Goal: Information Seeking & Learning: Learn about a topic

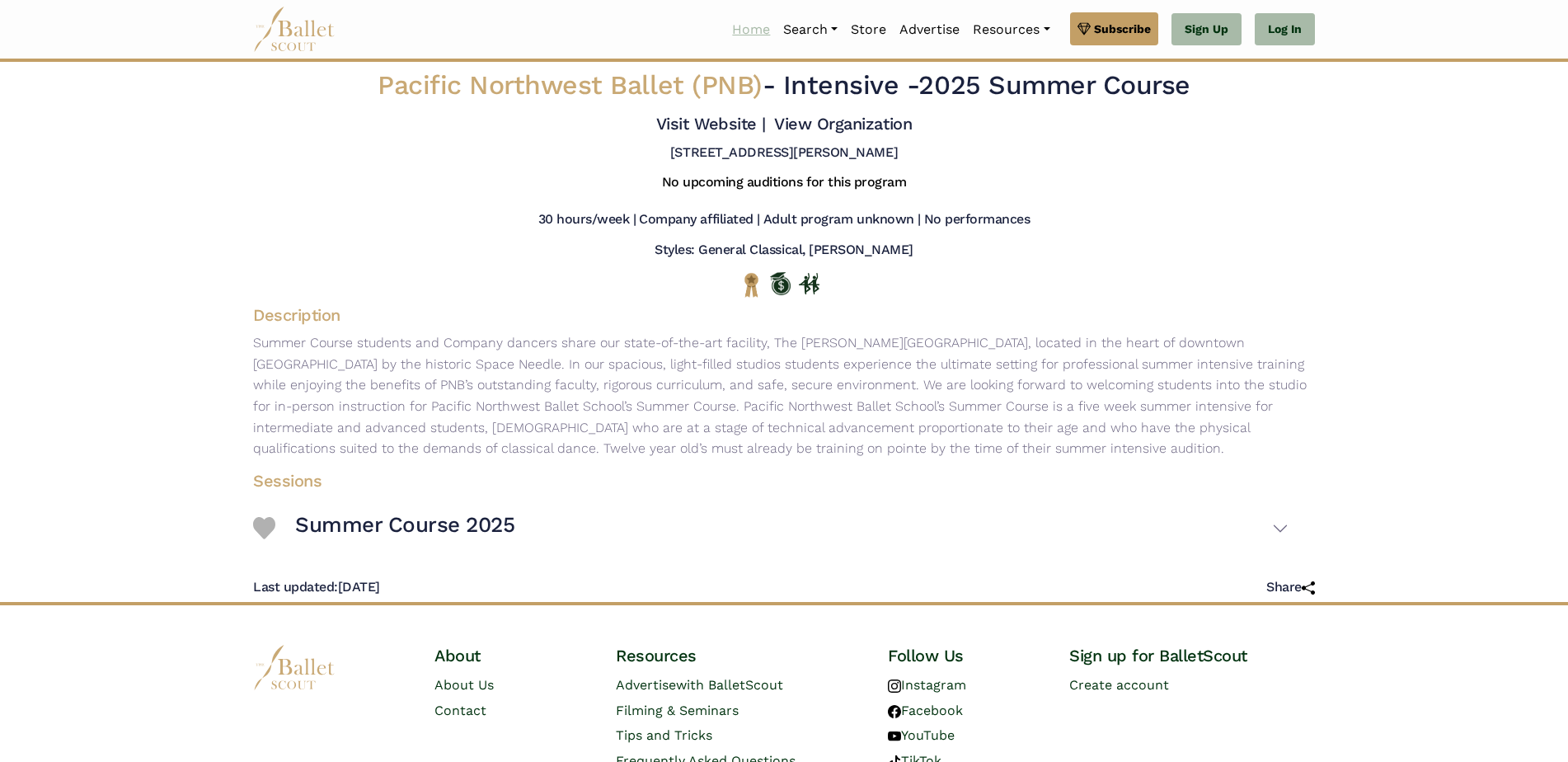
click at [755, 27] on link "Home" at bounding box center [751, 29] width 51 height 35
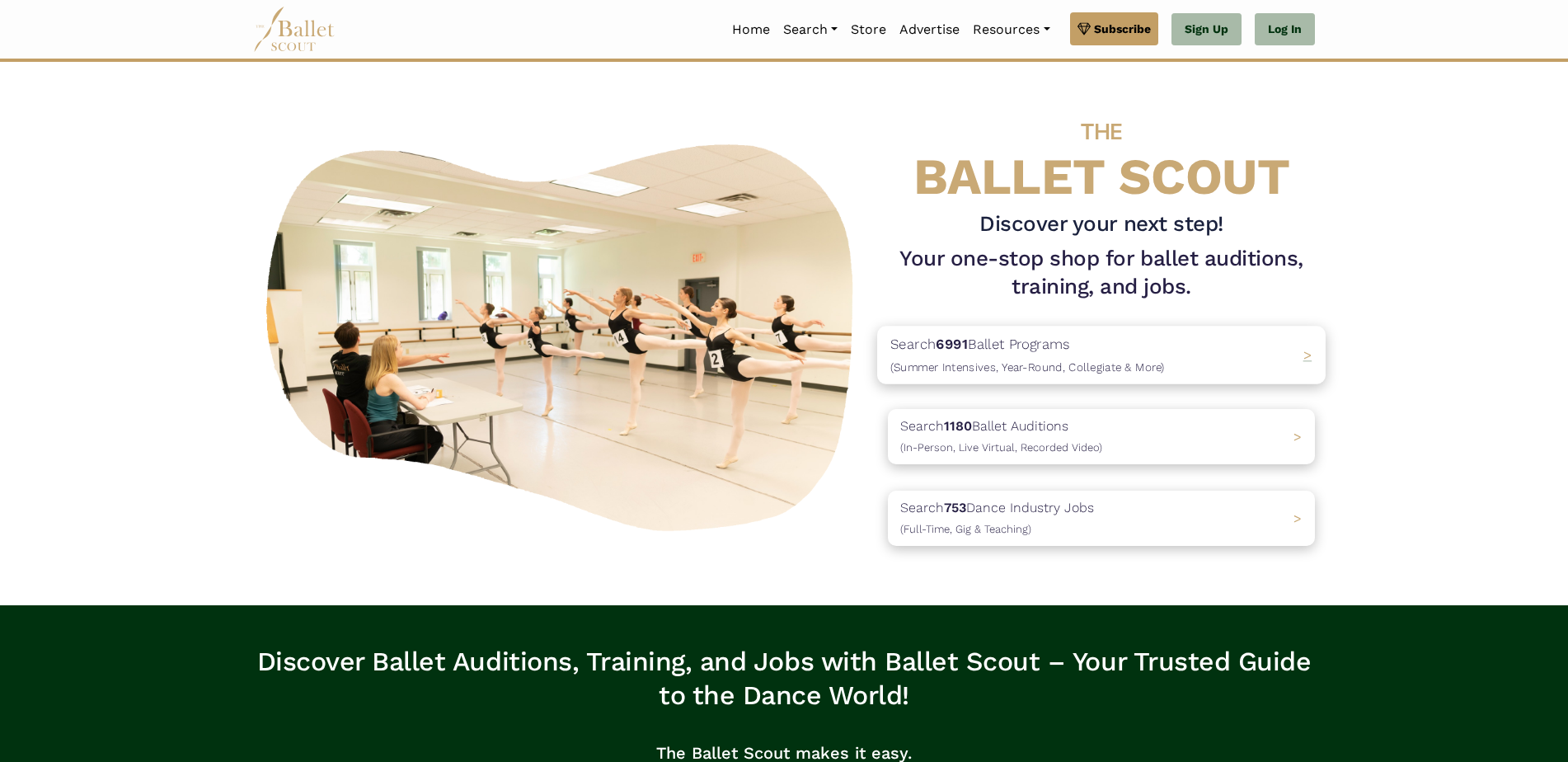
click at [1280, 353] on div "Search 6991 Ballet Programs (Summer Intensives, Year-Round, Collegiate & More) >" at bounding box center [1101, 354] width 448 height 58
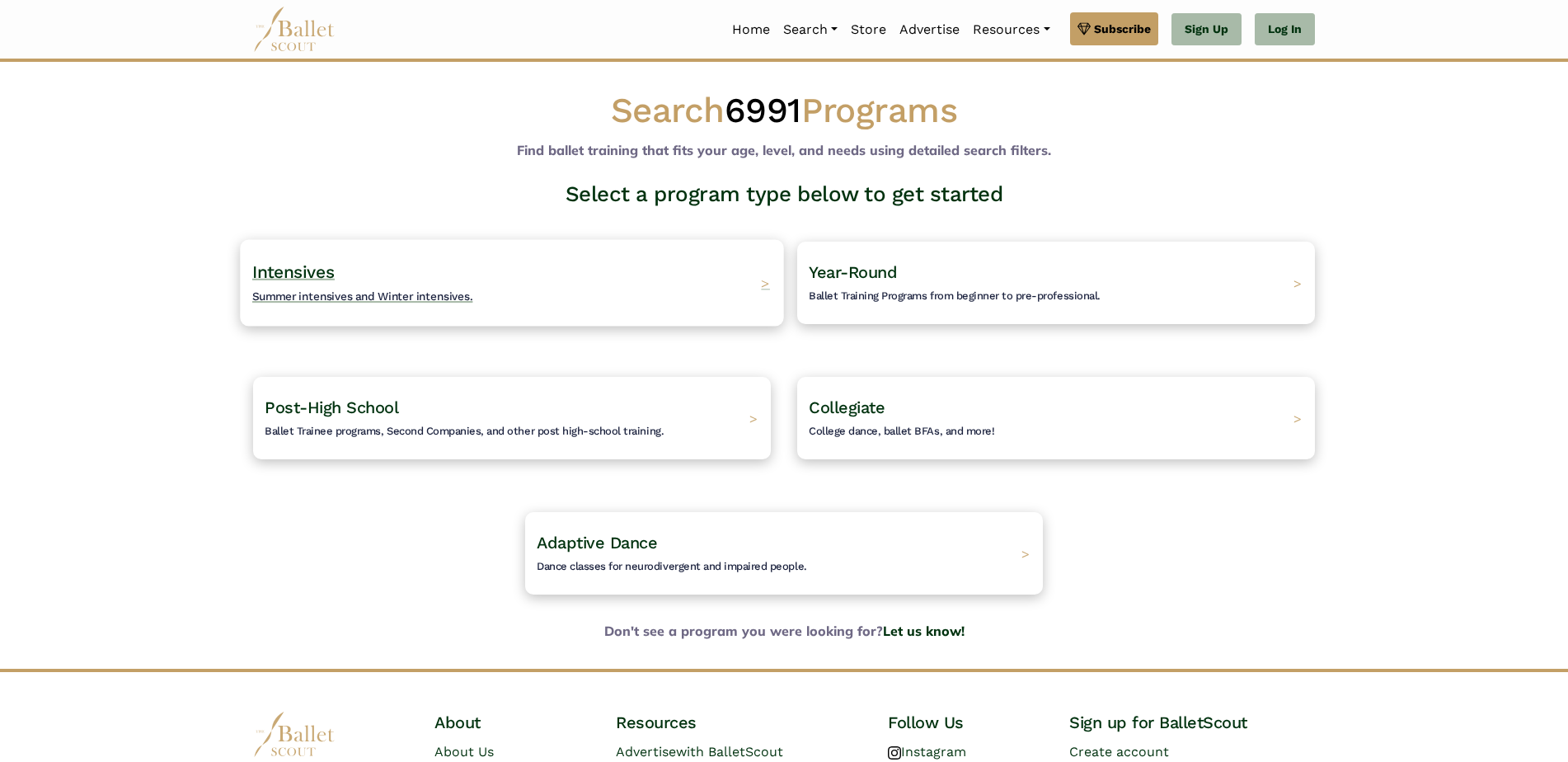
click at [440, 286] on h4 "Intensives Summer intensives and Winter intensives." at bounding box center [363, 283] width 221 height 45
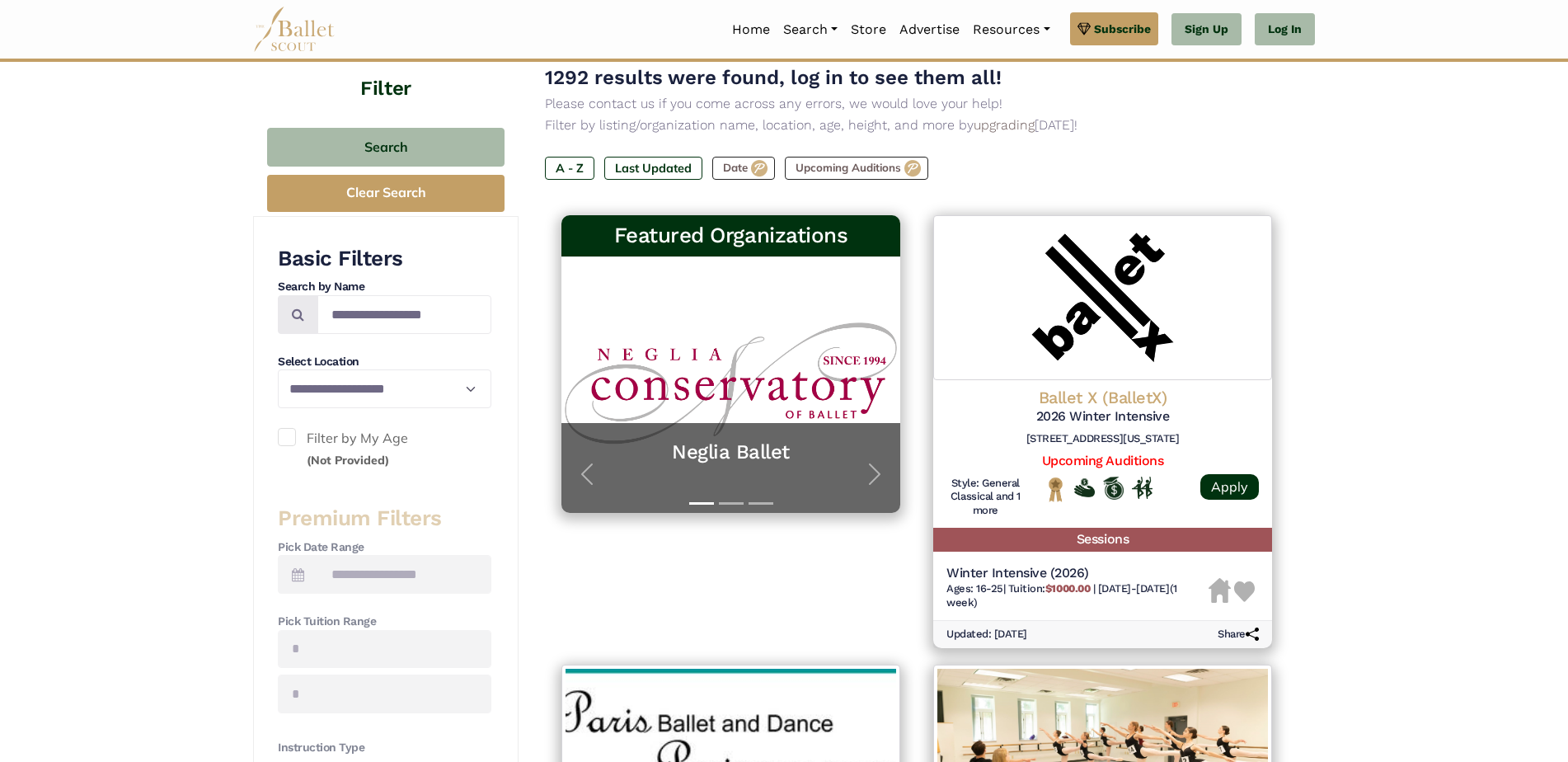
scroll to position [247, 0]
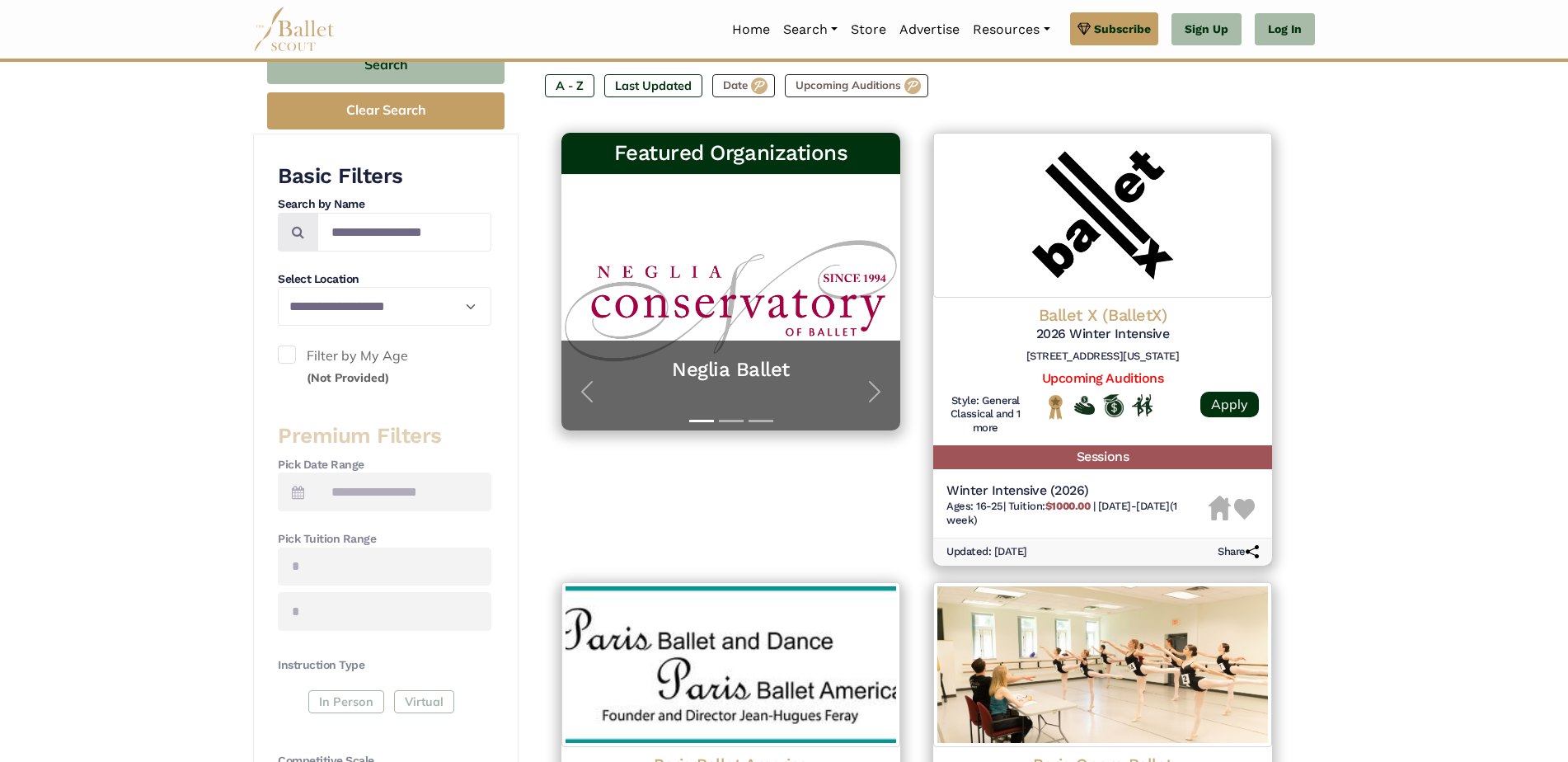
click at [287, 352] on span at bounding box center [287, 354] width 18 height 18
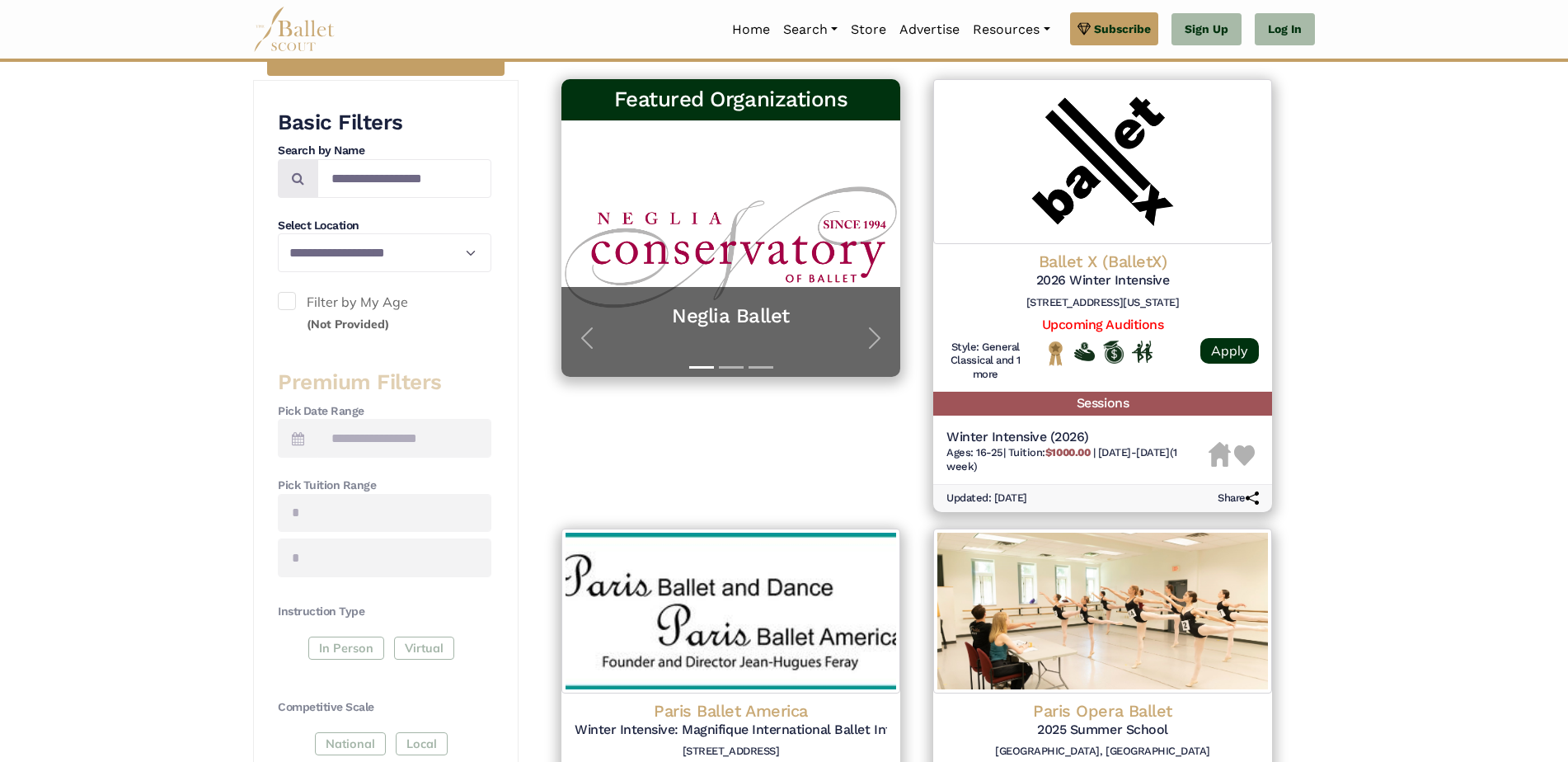
scroll to position [330, 0]
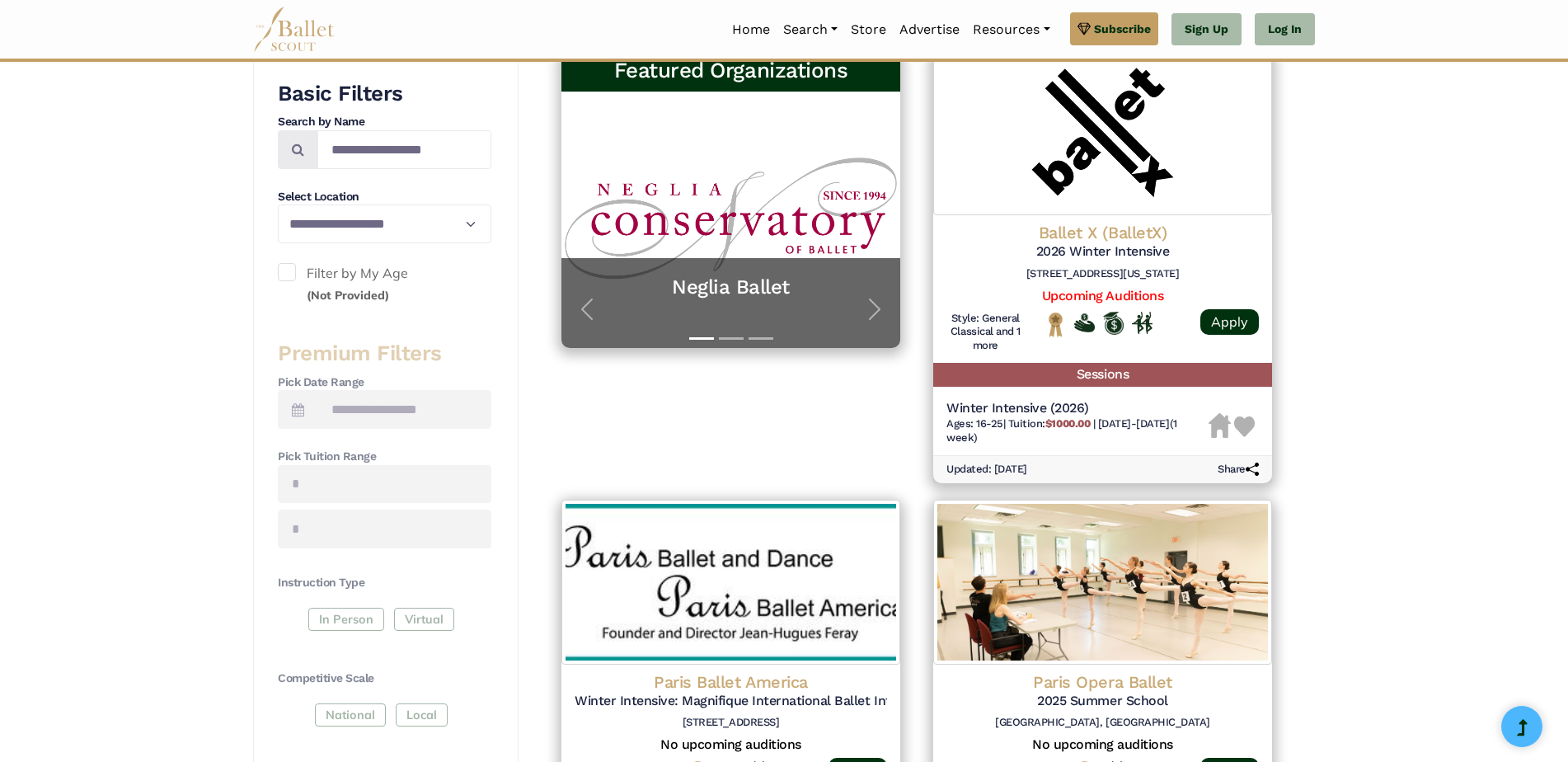
click at [363, 615] on div "In Person Virtual" at bounding box center [385, 622] width 214 height 29
click at [349, 620] on div "In Person Virtual" at bounding box center [385, 622] width 214 height 29
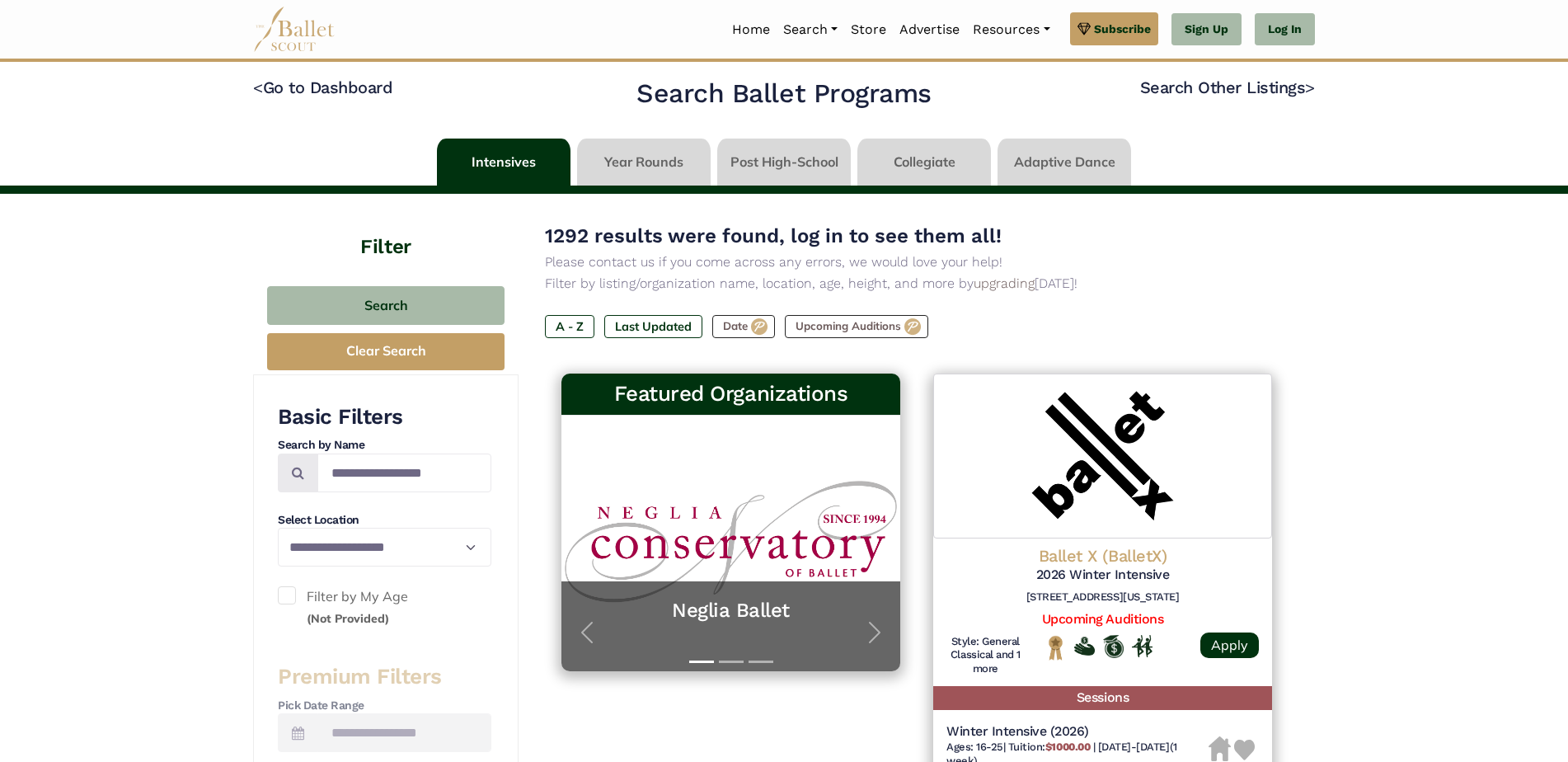
scroll to position [0, 0]
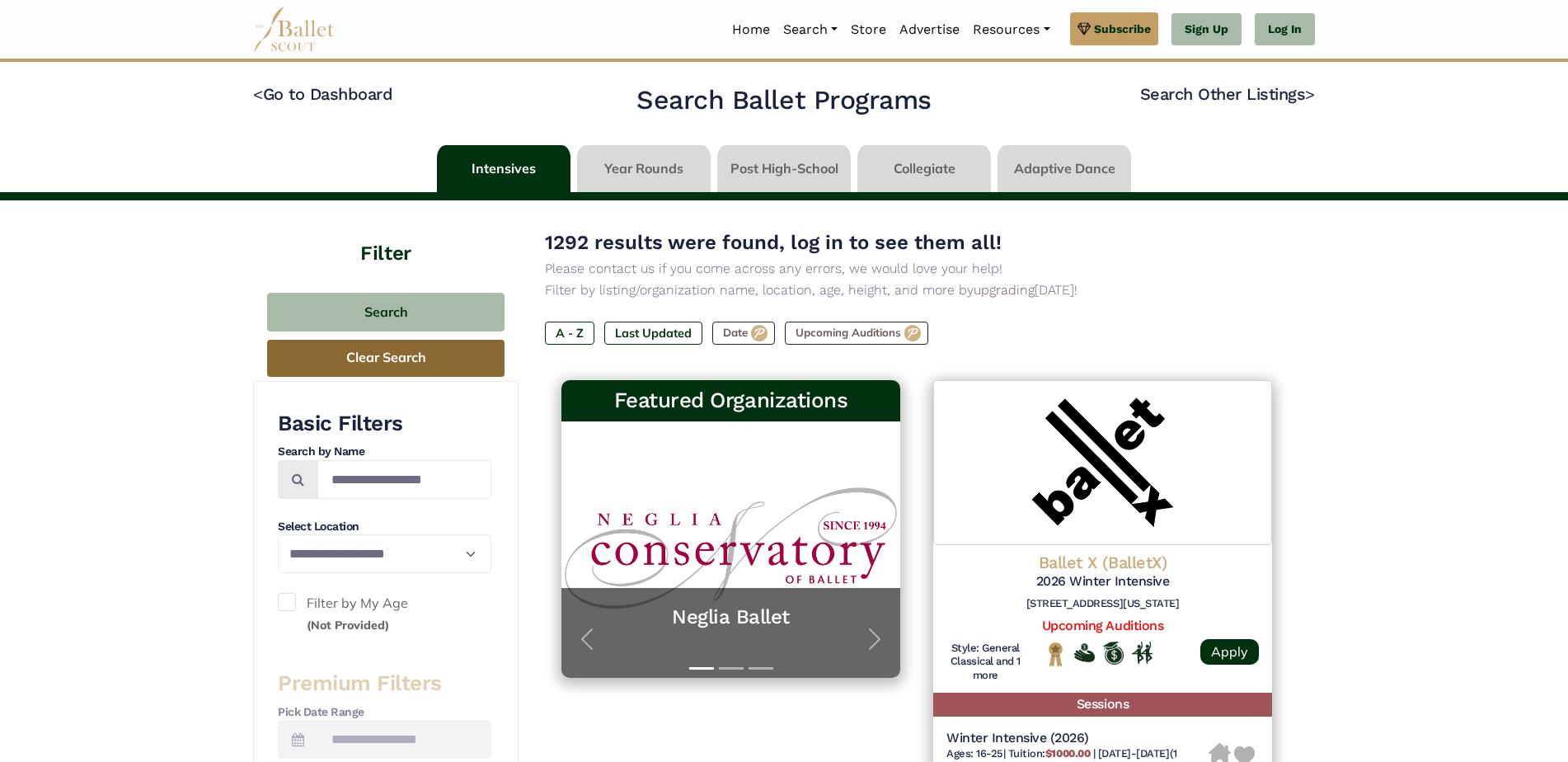
click at [416, 359] on button "Clear Search" at bounding box center [386, 358] width 238 height 37
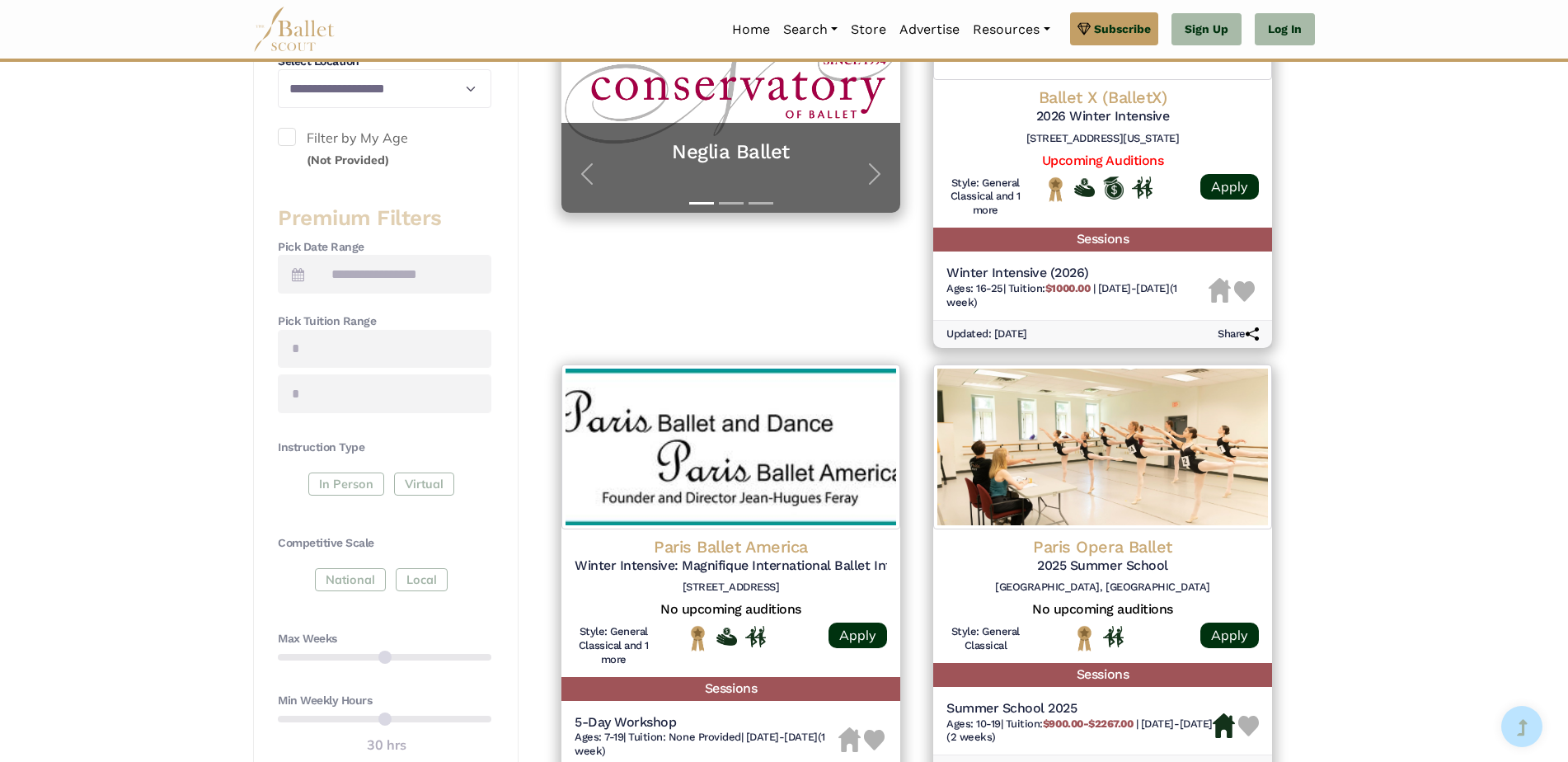
scroll to position [659, 0]
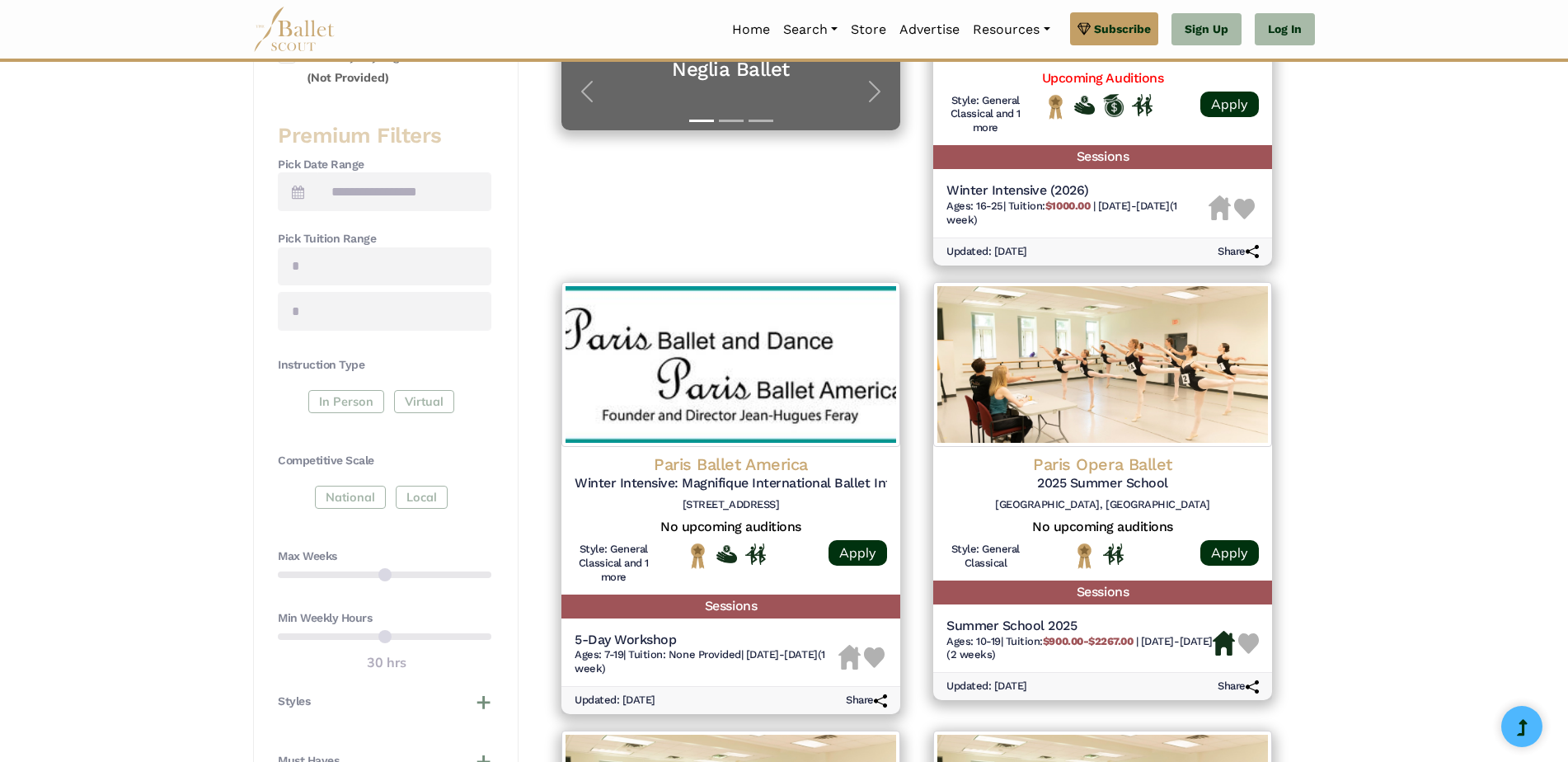
scroll to position [577, 0]
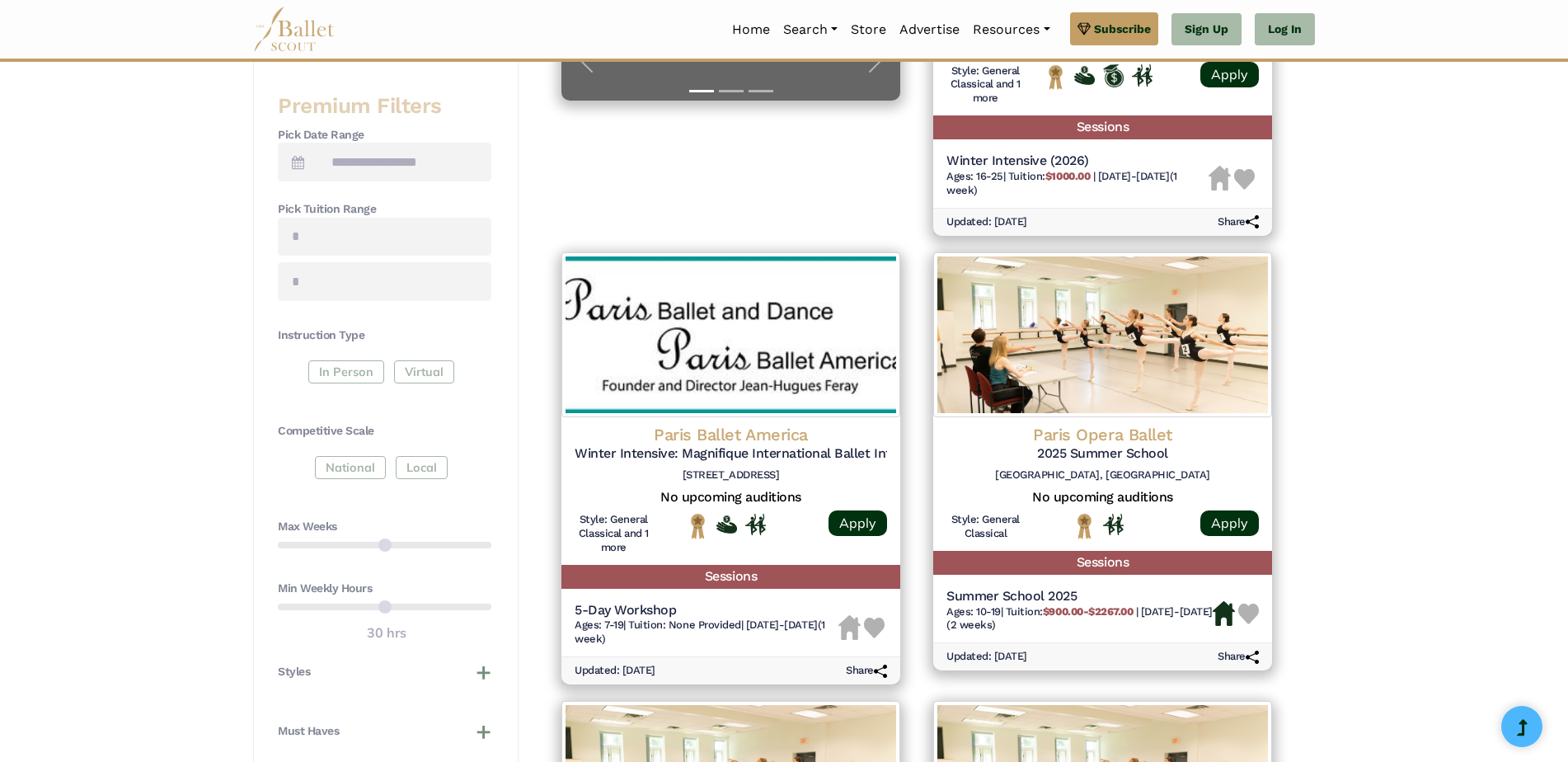
click at [440, 607] on div "Min Weekly Hours 30 hrs" at bounding box center [385, 611] width 214 height 63
click at [433, 607] on div "Min Weekly Hours 30 hrs" at bounding box center [385, 611] width 214 height 63
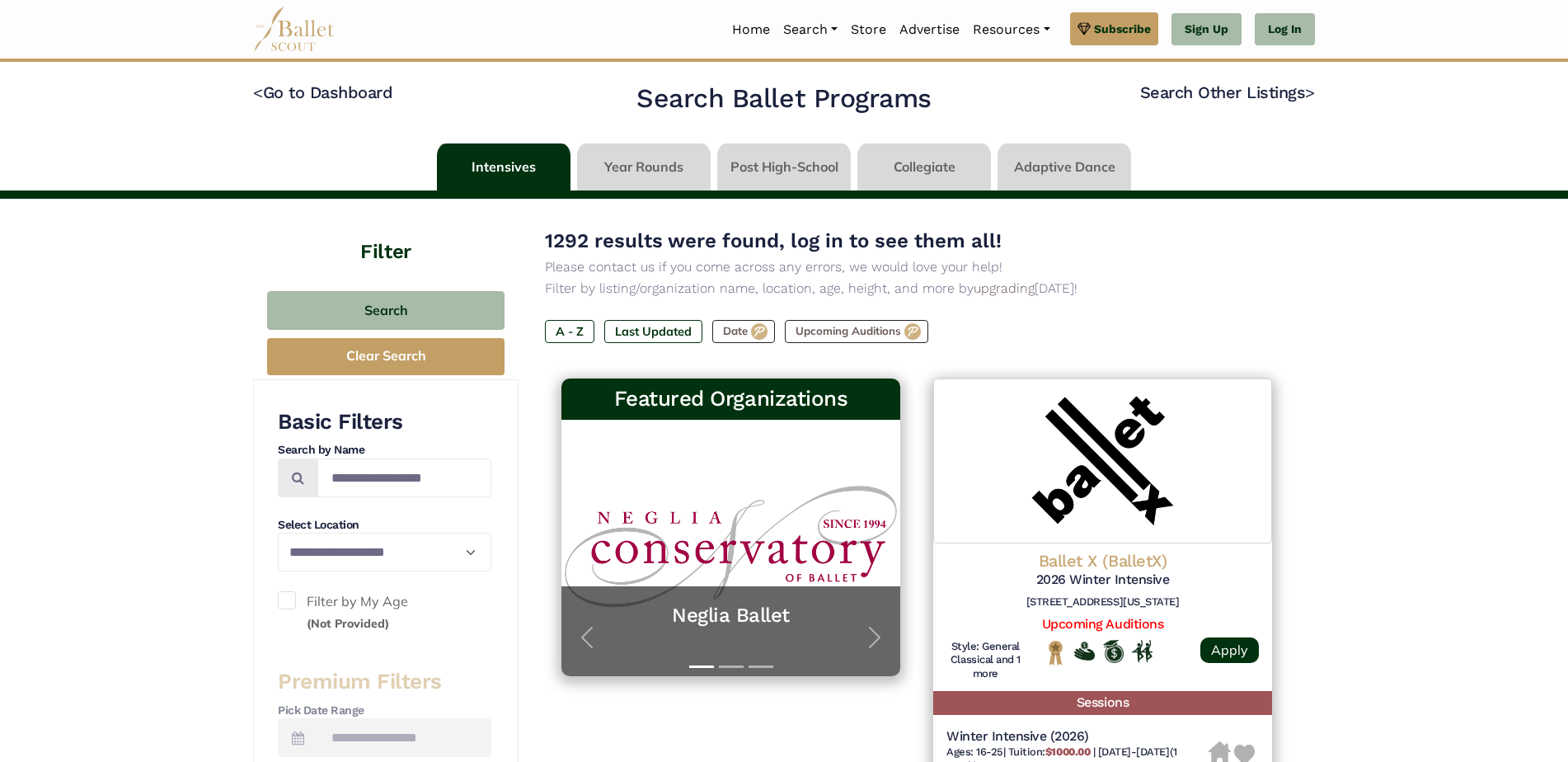
scroll to position [0, 0]
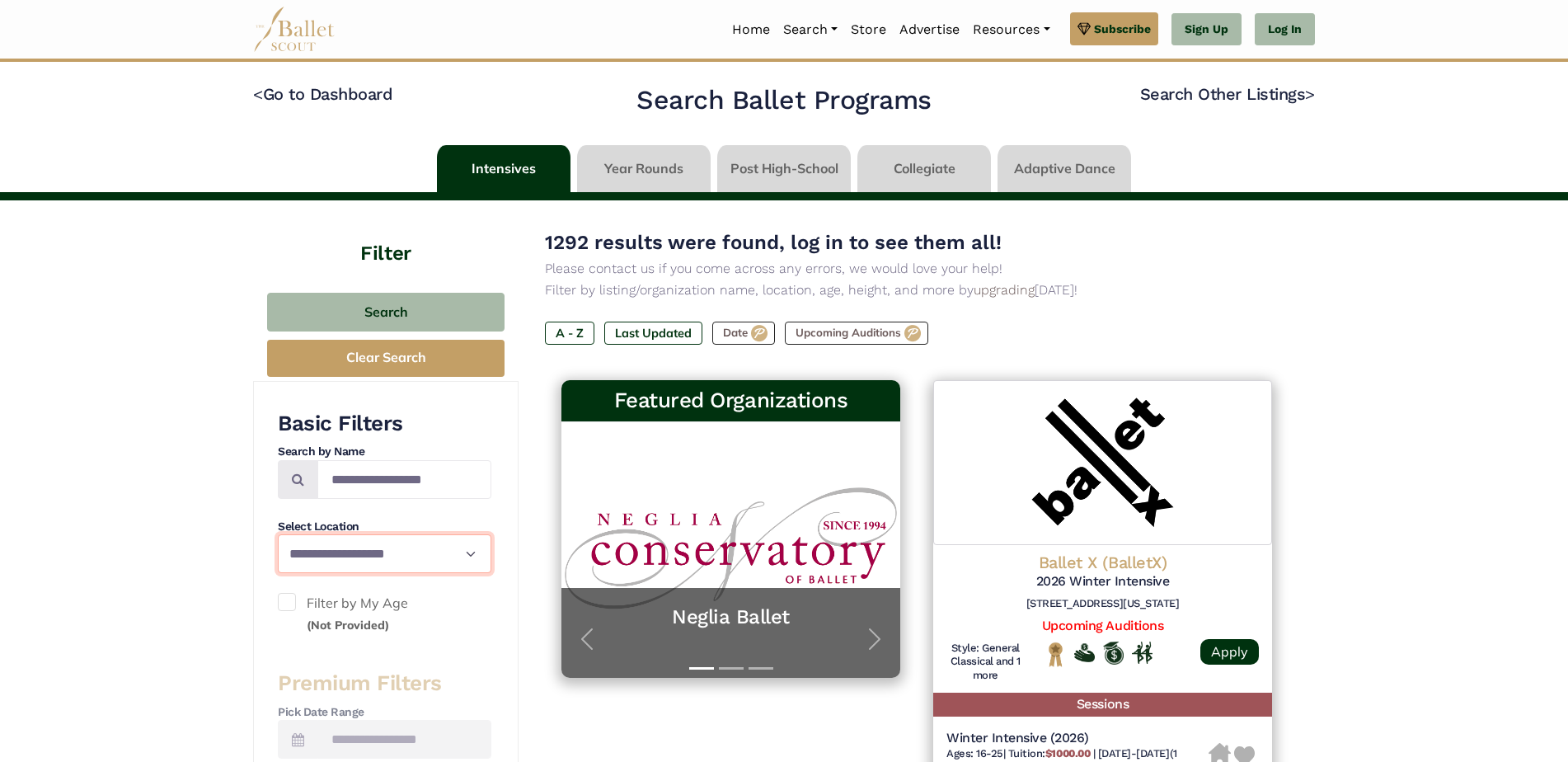
click at [395, 551] on select "**********" at bounding box center [385, 554] width 214 height 39
click at [278, 534] on select "**********" at bounding box center [385, 554] width 214 height 39
click at [476, 557] on select "**********" at bounding box center [385, 554] width 214 height 39
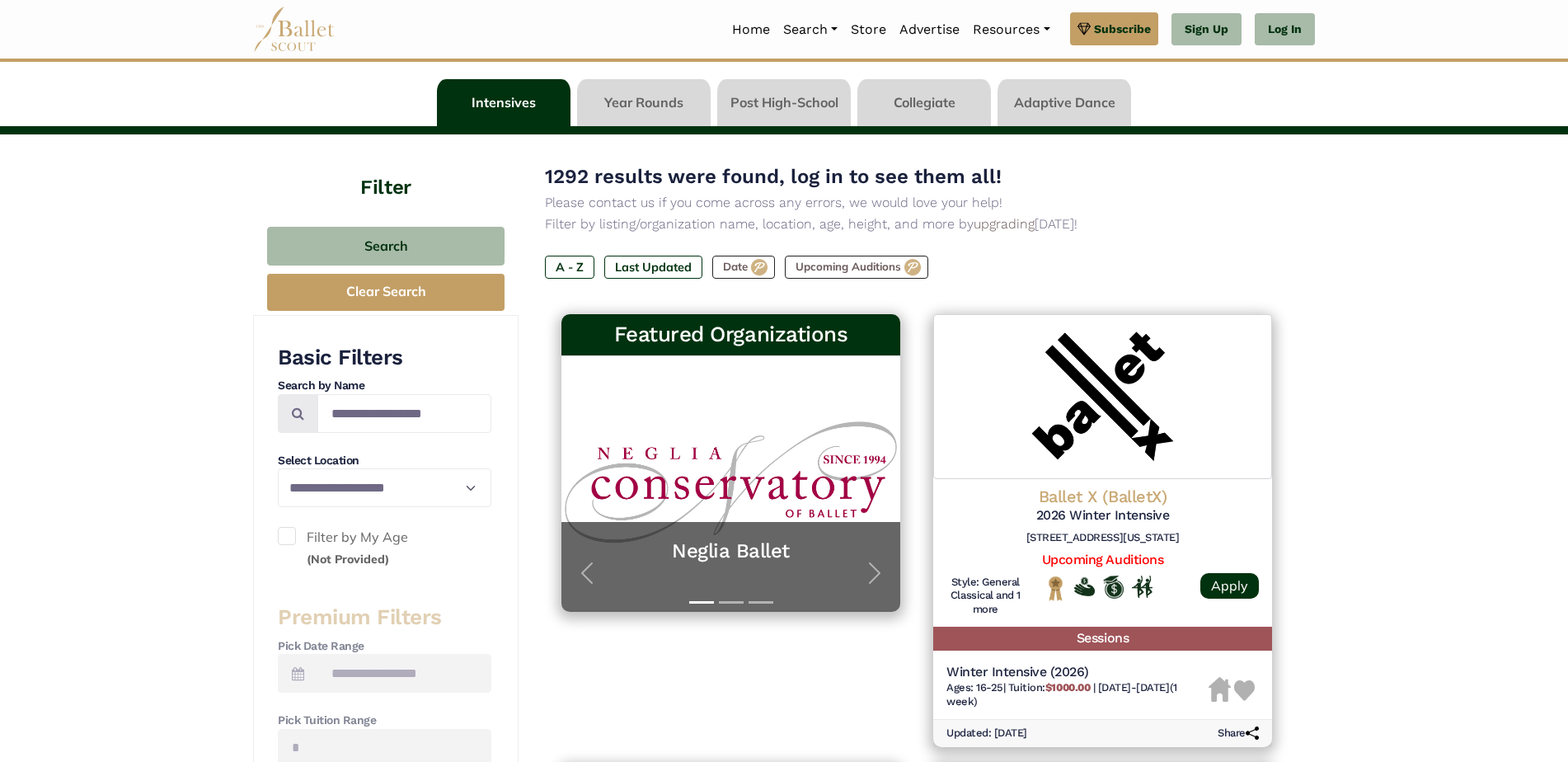
scroll to position [165, 0]
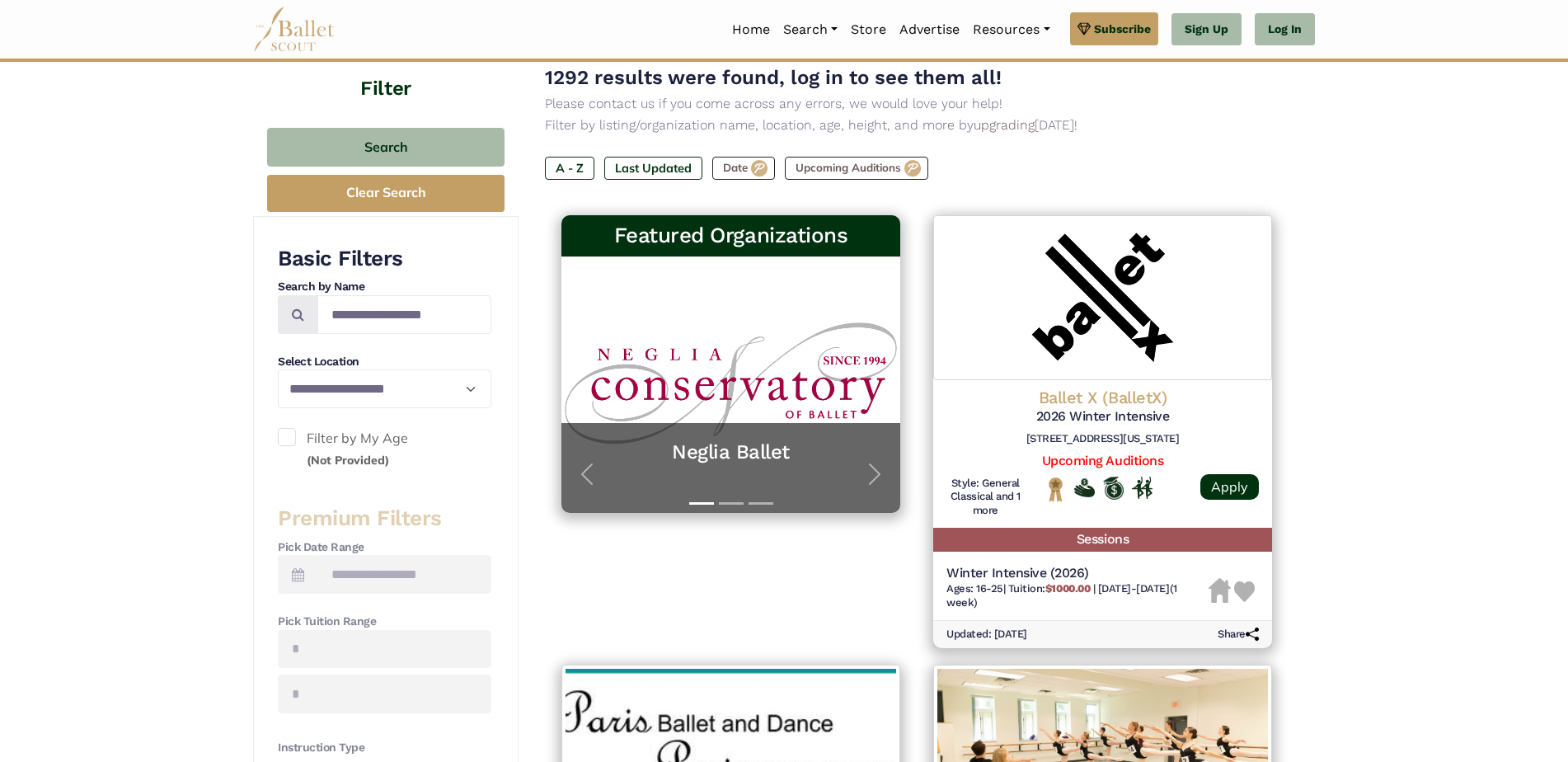
click at [295, 580] on icon at bounding box center [297, 575] width 12 height 13
click at [424, 305] on input "Search by names..." at bounding box center [404, 314] width 174 height 39
type input "******"
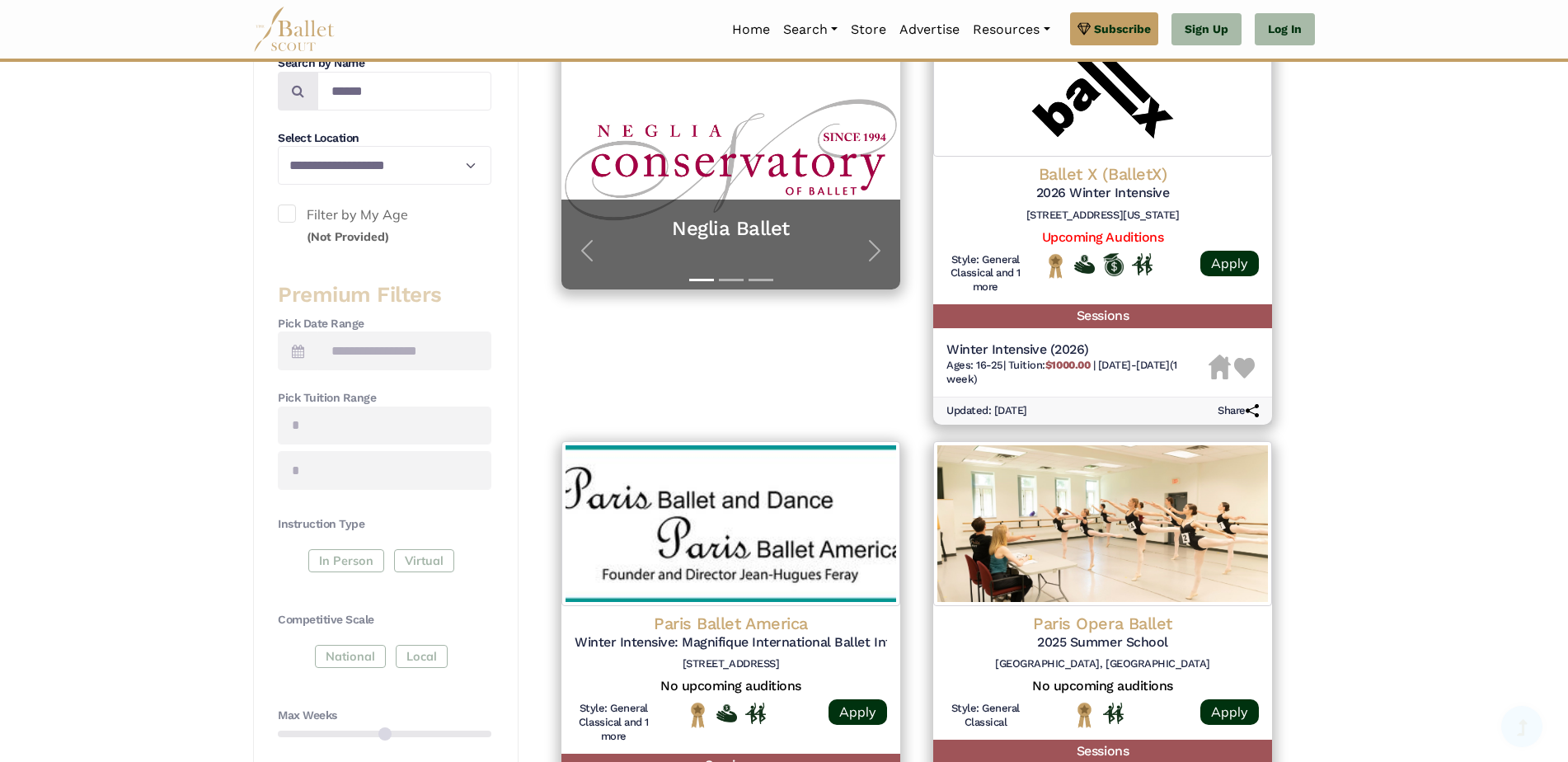
scroll to position [412, 0]
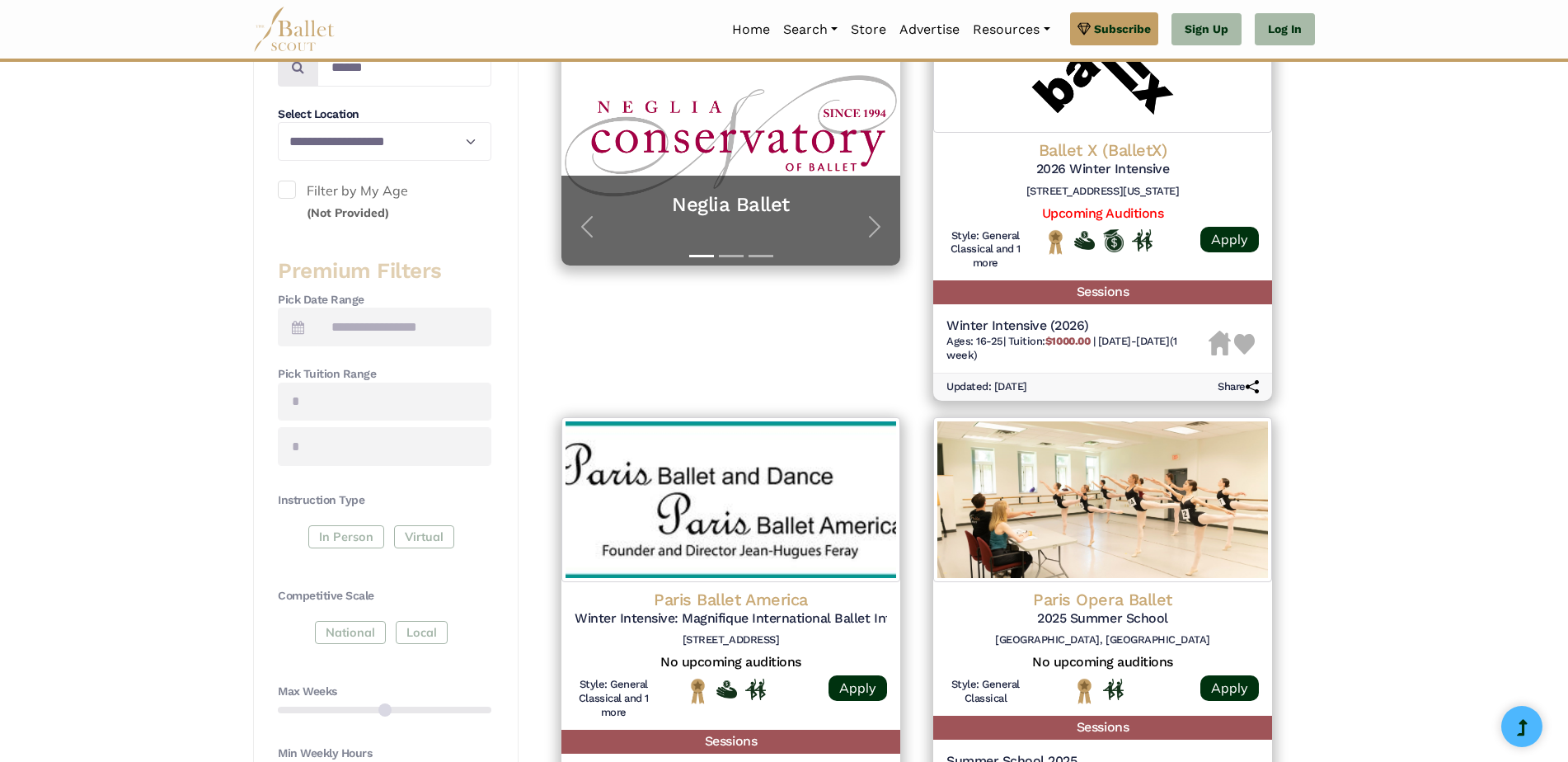
click at [363, 536] on div "In Person Virtual" at bounding box center [385, 540] width 214 height 29
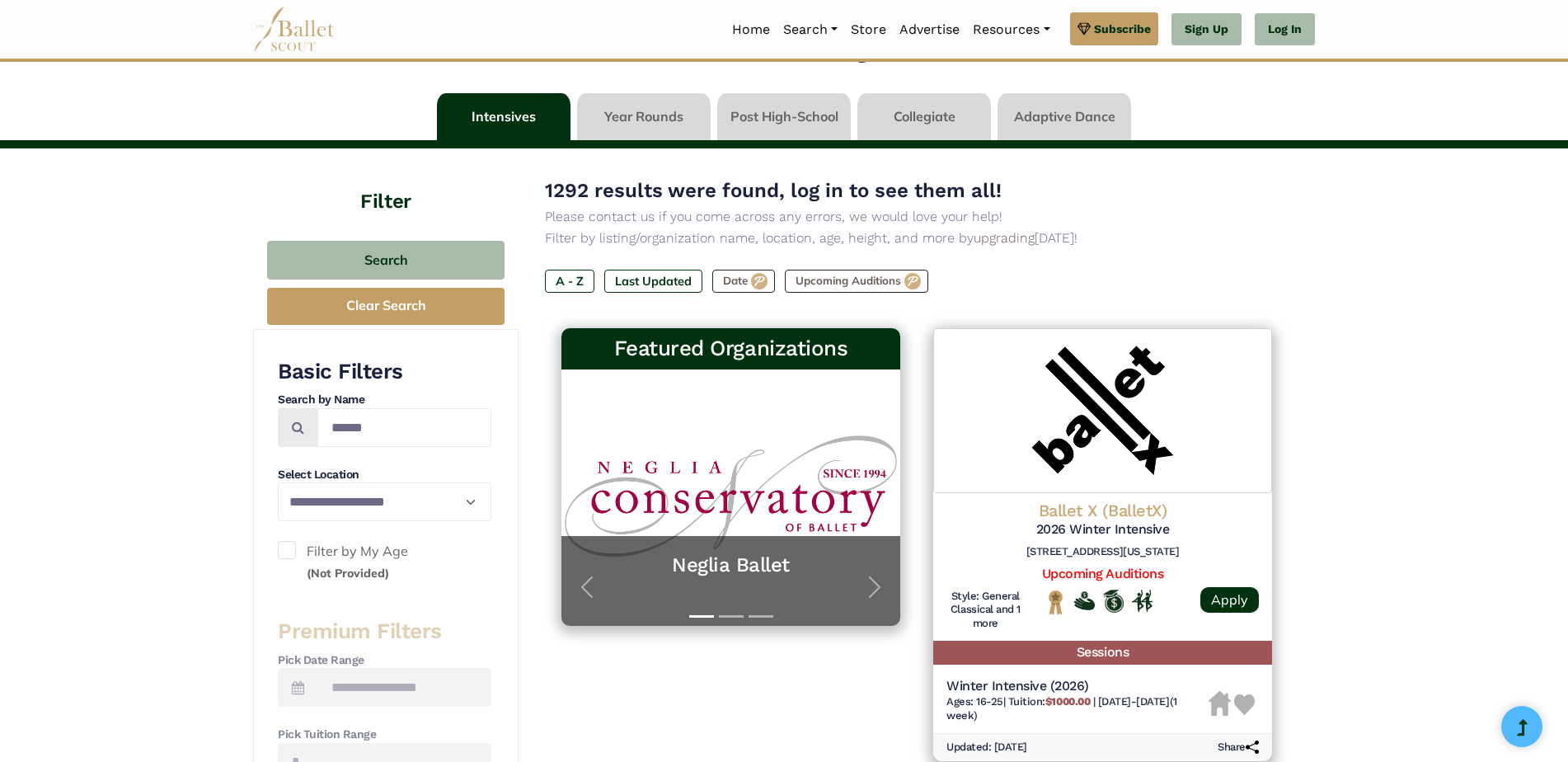
scroll to position [0, 0]
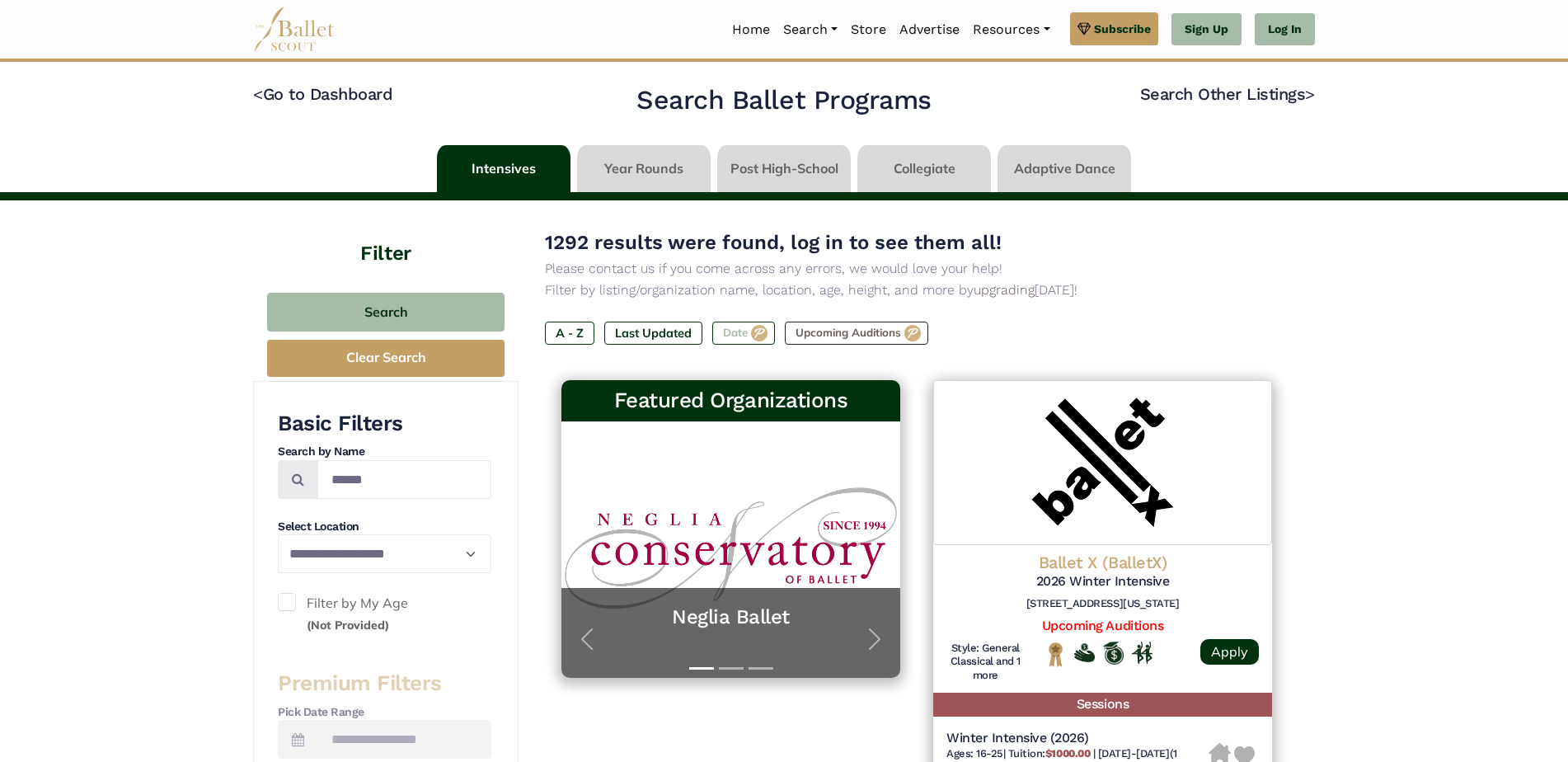
click at [751, 332] on label "Date" at bounding box center [744, 332] width 62 height 23
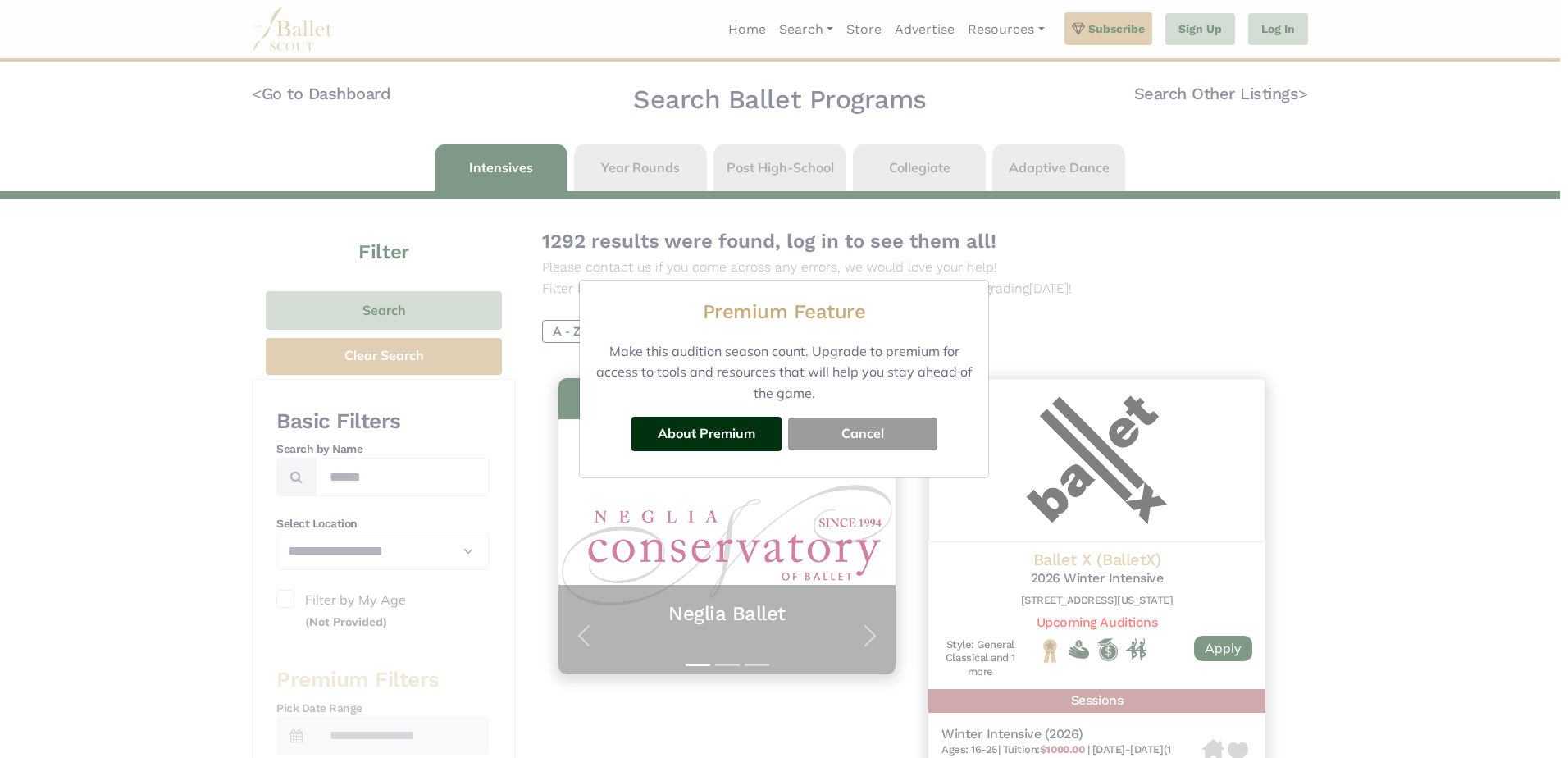
click at [823, 434] on button "Cancel" at bounding box center [862, 434] width 149 height 33
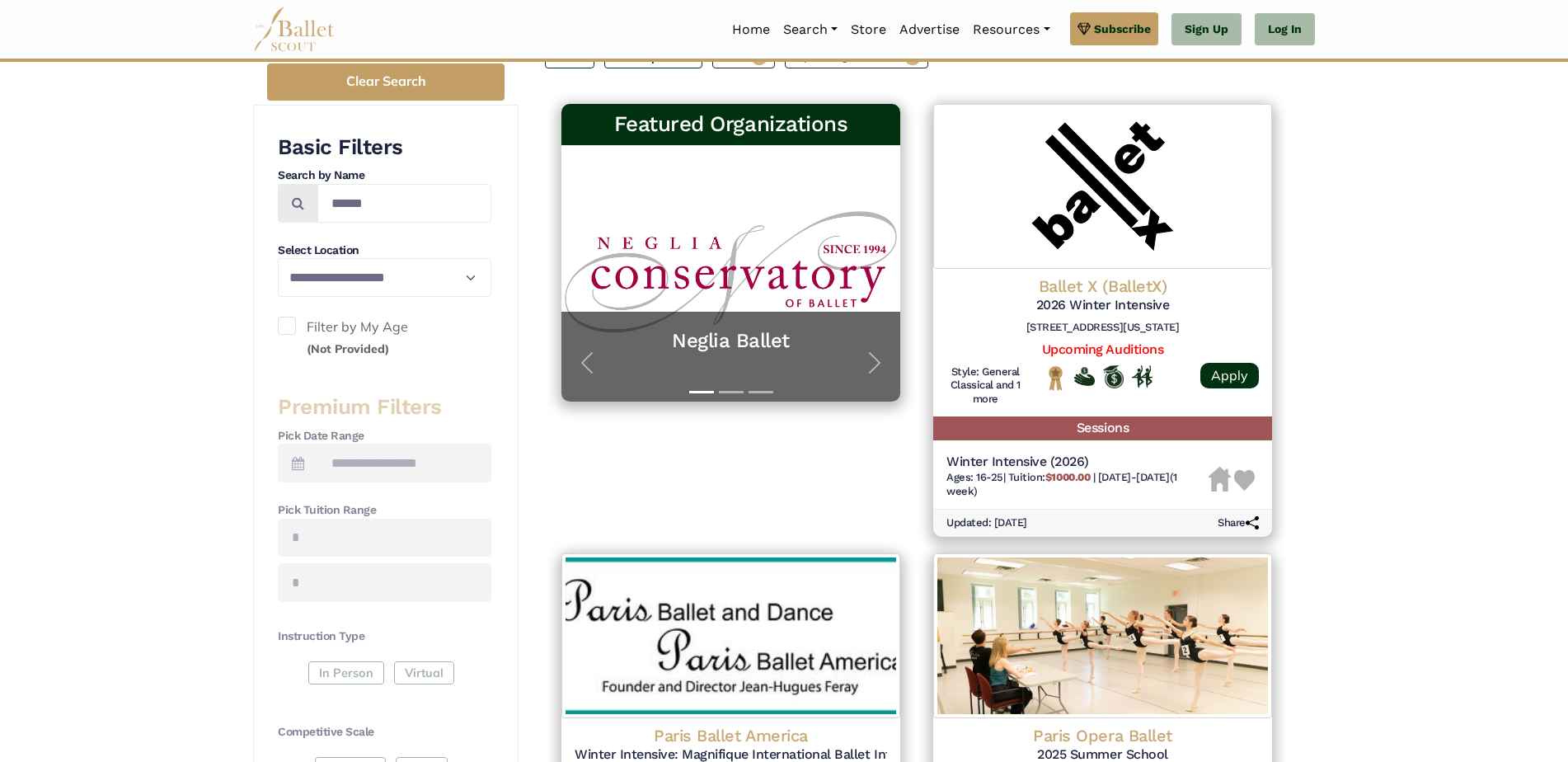
scroll to position [330, 0]
